Goal: Learn about a topic

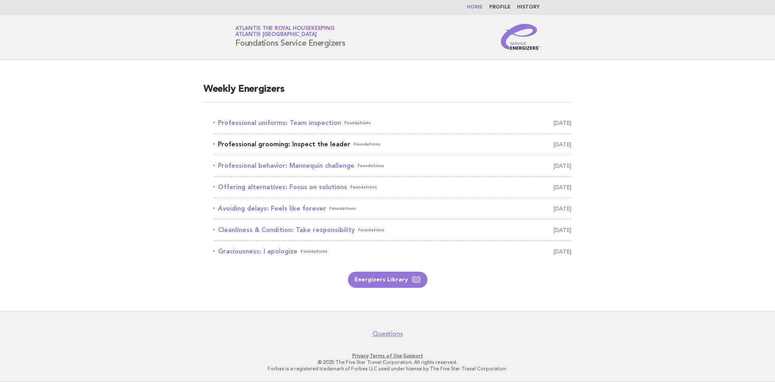
click at [325, 141] on link "Professional grooming: Inspect the leader Foundations [DATE]" at bounding box center [392, 143] width 359 height 11
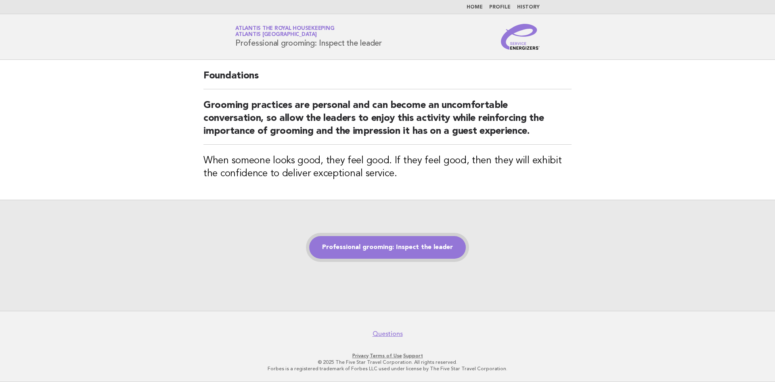
click at [384, 248] on link "Professional grooming: Inspect the leader" at bounding box center [387, 247] width 157 height 23
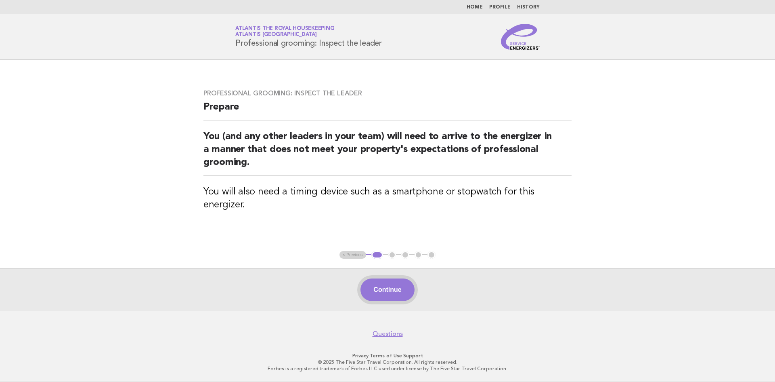
click at [386, 287] on button "Continue" at bounding box center [388, 289] width 54 height 23
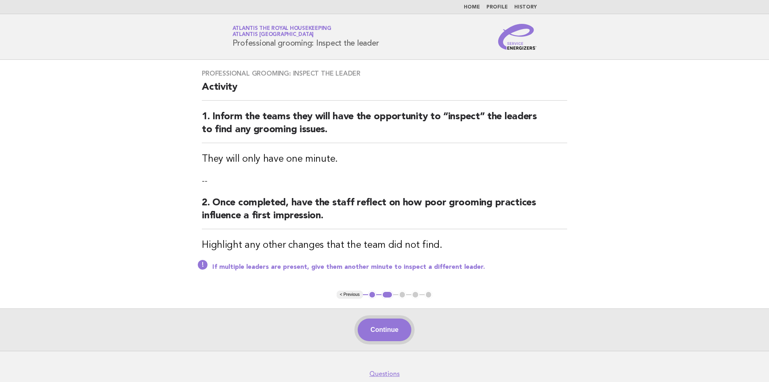
click at [387, 324] on button "Continue" at bounding box center [385, 329] width 54 height 23
